Goal: Communication & Community: Participate in discussion

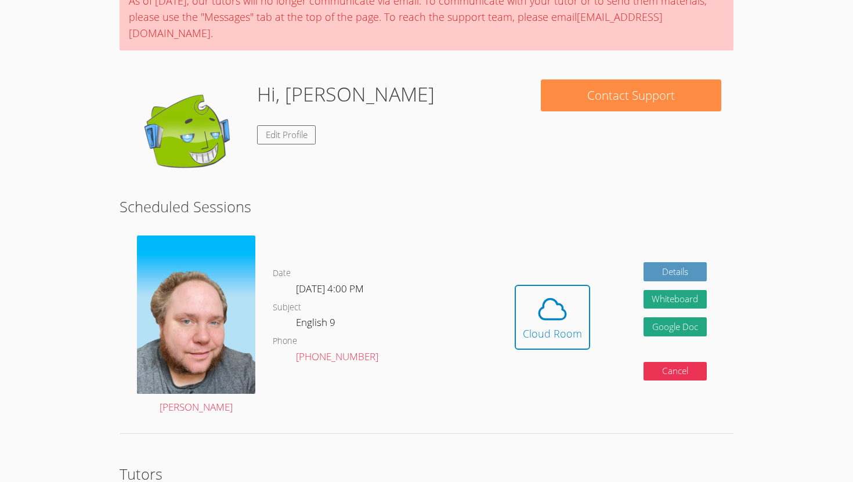
scroll to position [70, 0]
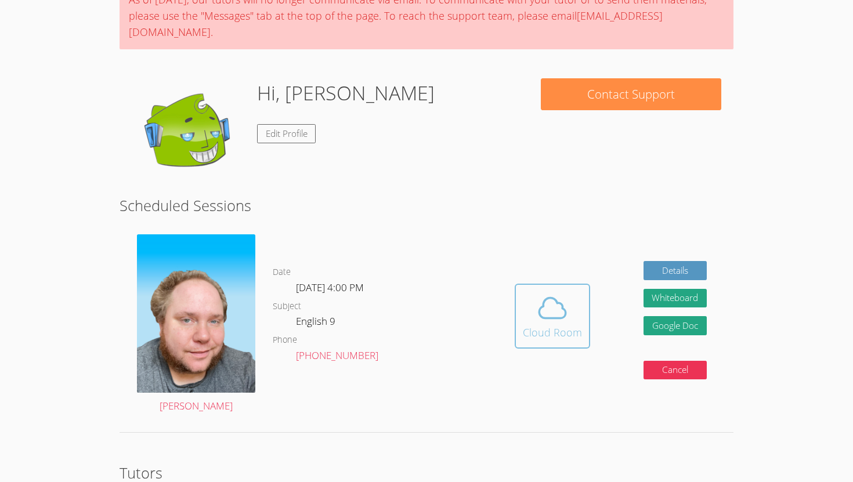
click at [562, 324] on button "Cloud Room" at bounding box center [552, 316] width 75 height 65
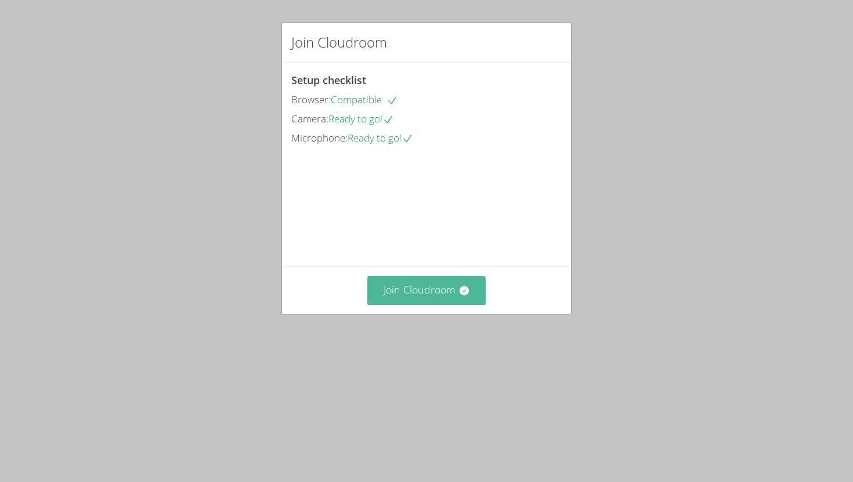
click at [448, 305] on button "Join Cloudroom" at bounding box center [426, 290] width 119 height 28
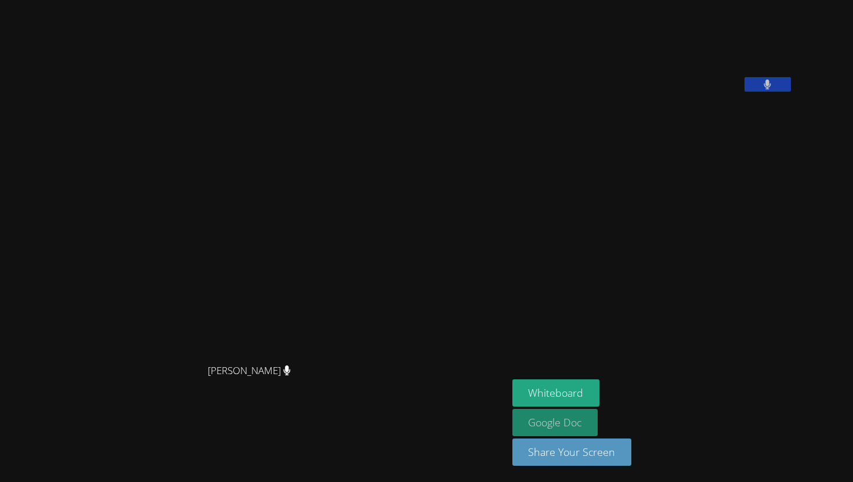
click at [573, 415] on link "Google Doc" at bounding box center [555, 422] width 86 height 27
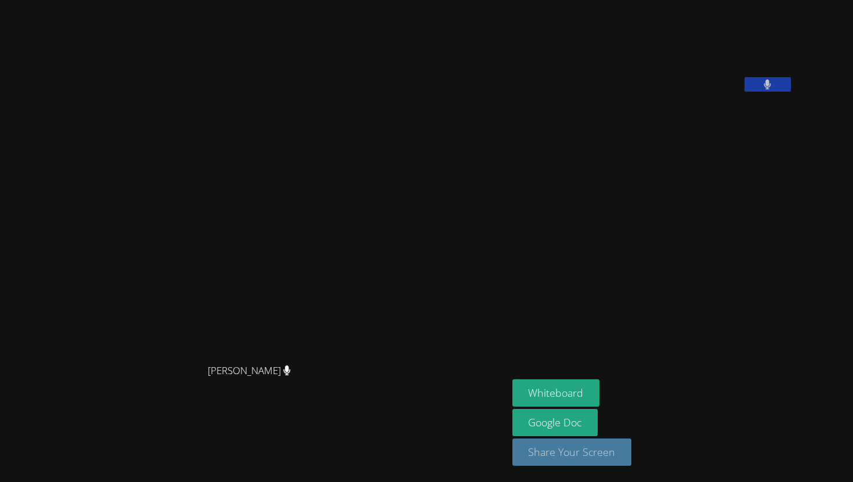
click at [632, 450] on button "Share Your Screen" at bounding box center [572, 452] width 120 height 27
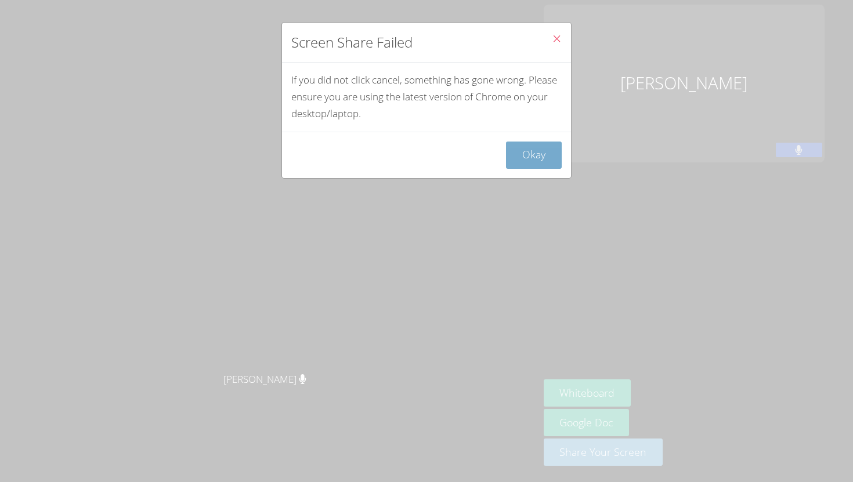
click at [537, 153] on button "Okay" at bounding box center [534, 155] width 56 height 27
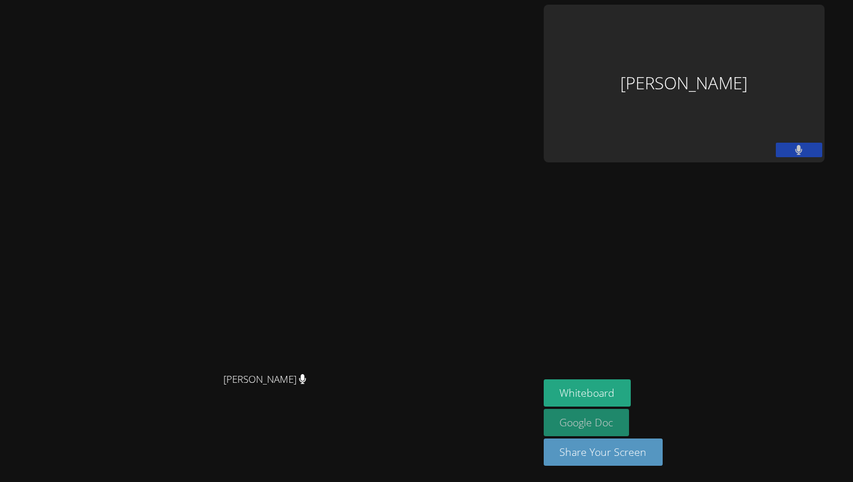
click at [630, 422] on link "Google Doc" at bounding box center [587, 422] width 86 height 27
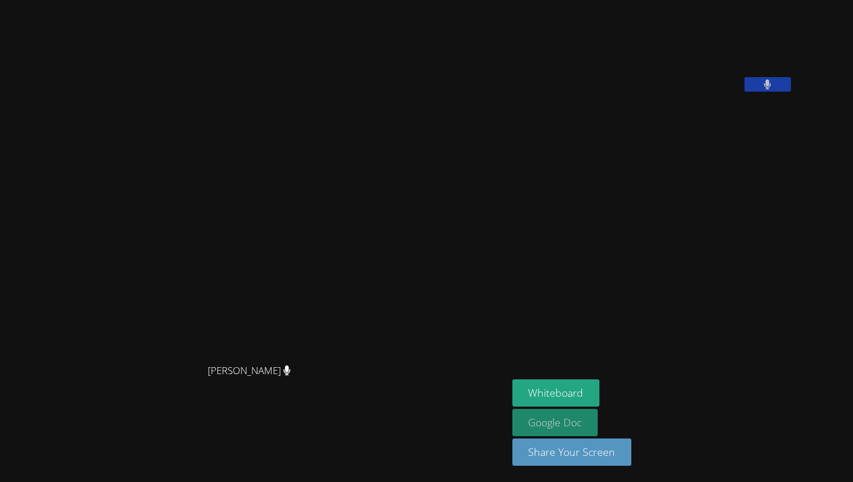
click at [598, 429] on link "Google Doc" at bounding box center [555, 422] width 86 height 27
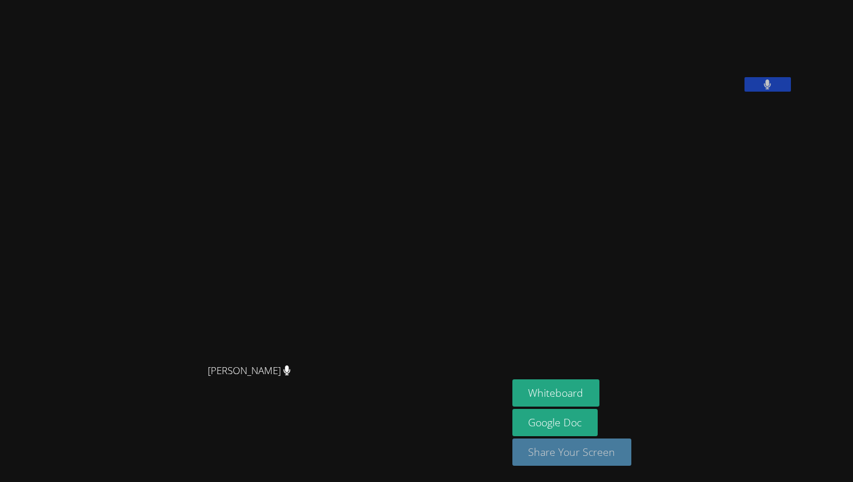
click at [599, 453] on button "Share Your Screen" at bounding box center [572, 452] width 120 height 27
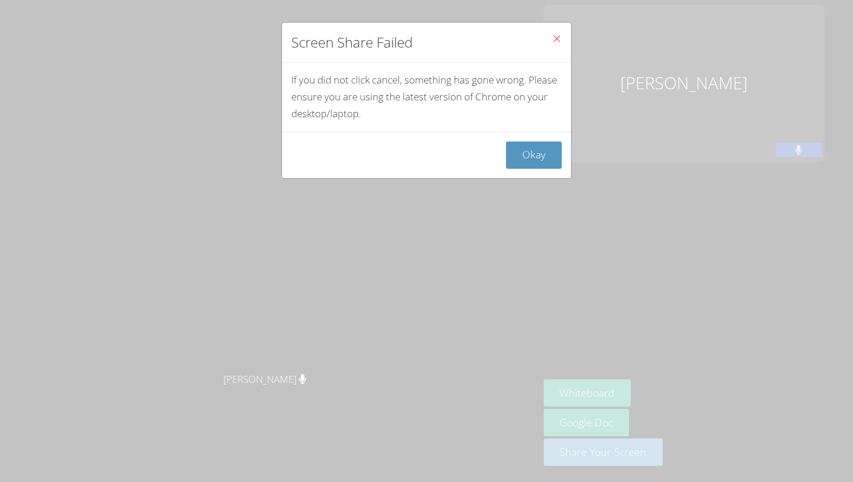
click at [556, 39] on icon "Close" at bounding box center [557, 39] width 10 height 10
click at [557, 44] on span "Close" at bounding box center [557, 39] width 10 height 13
click at [540, 156] on button "Okay" at bounding box center [534, 155] width 56 height 27
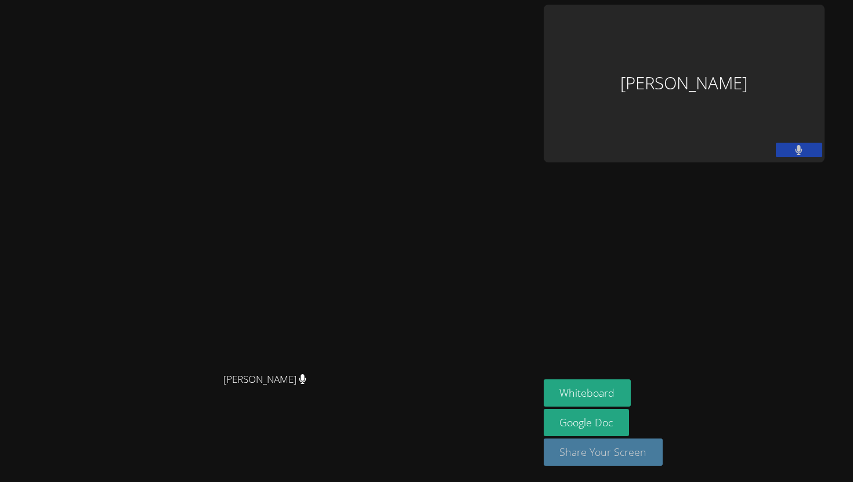
click at [663, 458] on button "Share Your Screen" at bounding box center [604, 452] width 120 height 27
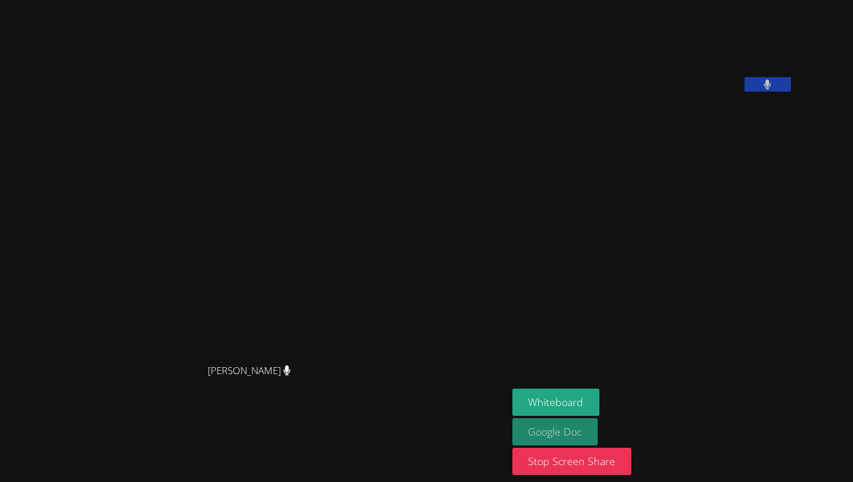
click at [595, 432] on link "Google Doc" at bounding box center [555, 431] width 86 height 27
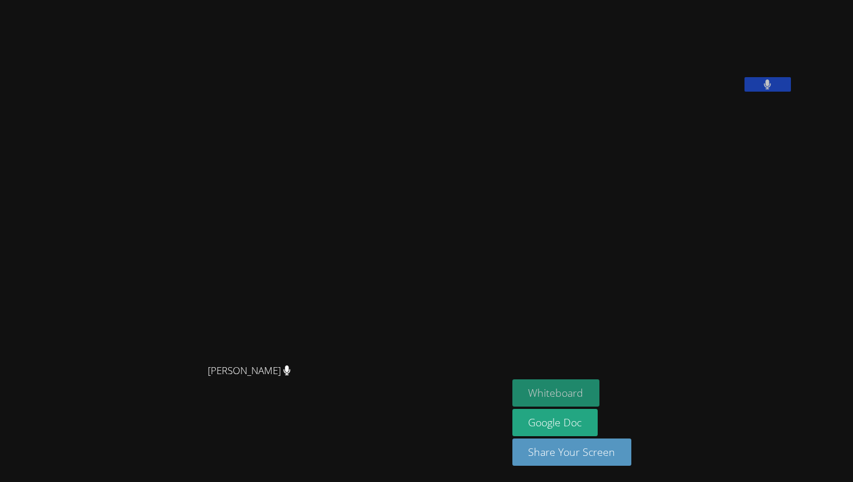
click at [600, 399] on button "Whiteboard" at bounding box center [556, 393] width 88 height 27
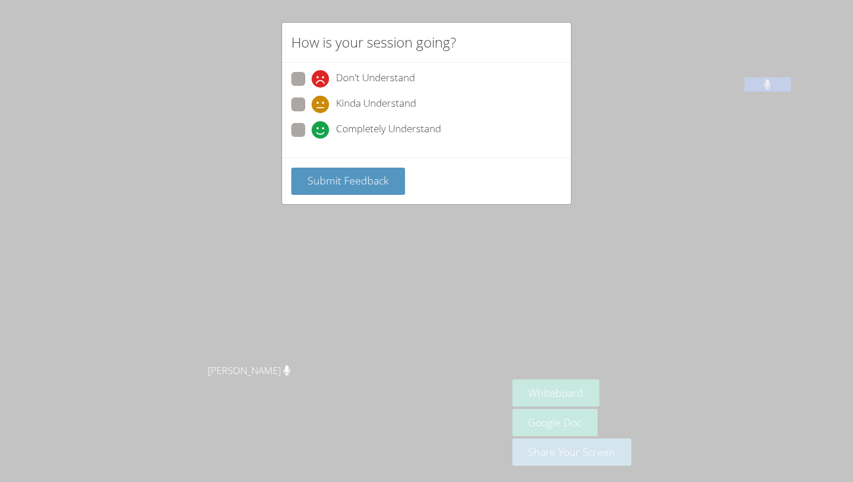
click at [312, 139] on span at bounding box center [312, 139] width 0 height 0
click at [312, 127] on input "Completely Understand" at bounding box center [317, 128] width 10 height 10
radio input "true"
click at [338, 180] on span "Submit Feedback" at bounding box center [348, 181] width 81 height 14
